Goal: Task Accomplishment & Management: Use online tool/utility

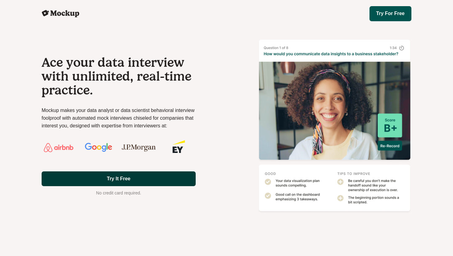
click at [123, 177] on link "Try It Free" at bounding box center [119, 179] width 154 height 15
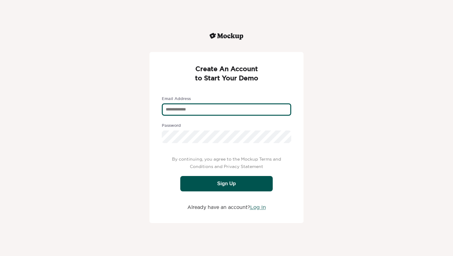
click at [186, 111] on div "text" at bounding box center [226, 110] width 129 height 12
type div "**********"
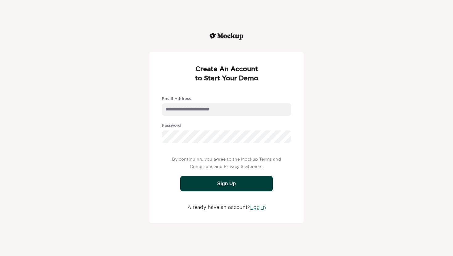
click at [233, 180] on div "Sign Up" at bounding box center [226, 183] width 92 height 15
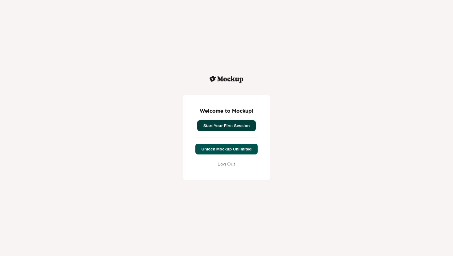
click at [233, 125] on button "Start Your First Session" at bounding box center [226, 126] width 59 height 11
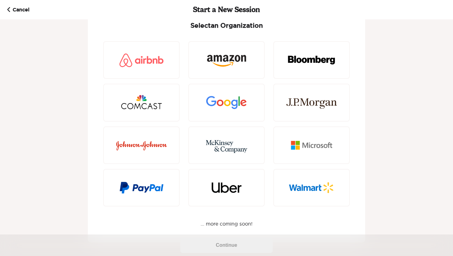
scroll to position [24, 0]
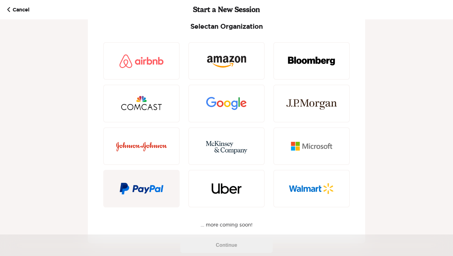
click at [141, 187] on img at bounding box center [141, 189] width 51 height 30
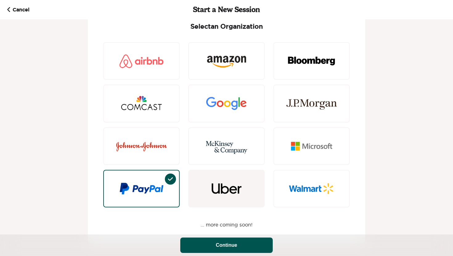
click at [220, 191] on img at bounding box center [226, 189] width 51 height 30
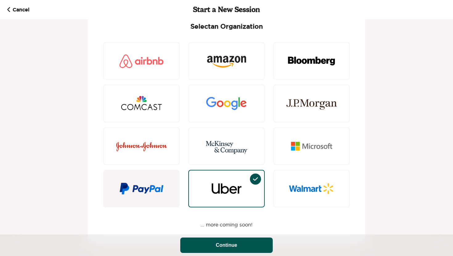
click at [166, 194] on img at bounding box center [141, 189] width 51 height 30
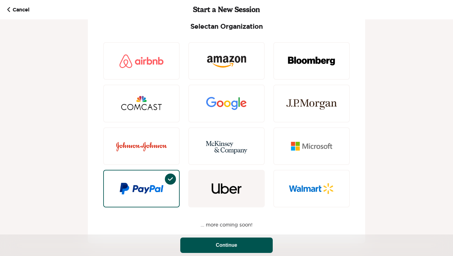
click at [208, 192] on img at bounding box center [226, 189] width 51 height 30
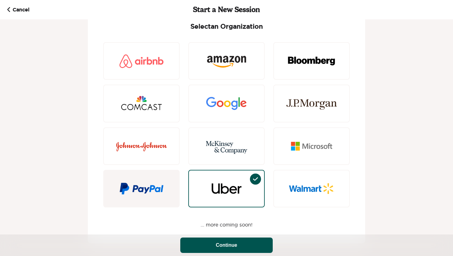
click at [156, 193] on img at bounding box center [141, 189] width 51 height 30
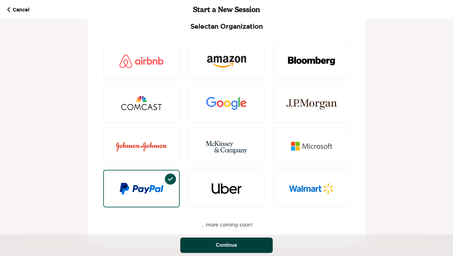
click at [221, 243] on button "Continue" at bounding box center [226, 245] width 92 height 15
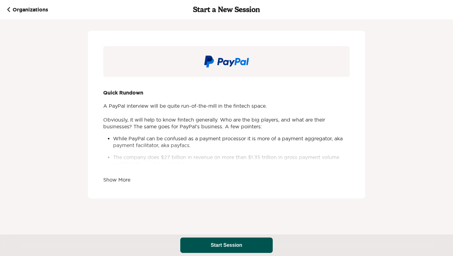
click at [119, 179] on span "Show More" at bounding box center [116, 180] width 27 height 6
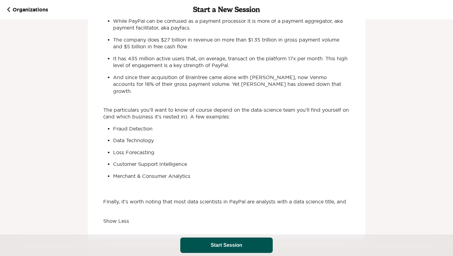
scroll to position [132, 0]
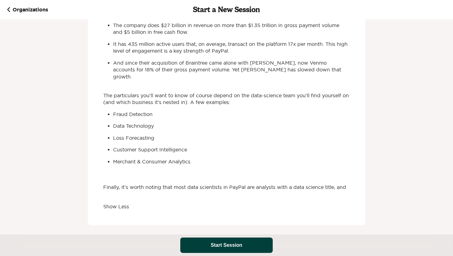
click at [227, 243] on button "Start Session" at bounding box center [226, 245] width 92 height 15
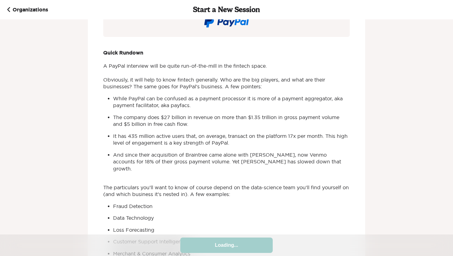
scroll to position [41, 0]
